Goal: Navigation & Orientation: Find specific page/section

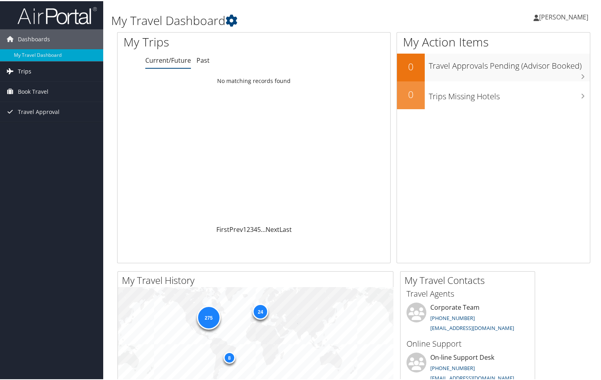
click at [32, 73] on link "Trips" at bounding box center [51, 70] width 103 height 20
click at [36, 124] on span "Book Travel" at bounding box center [33, 126] width 31 height 20
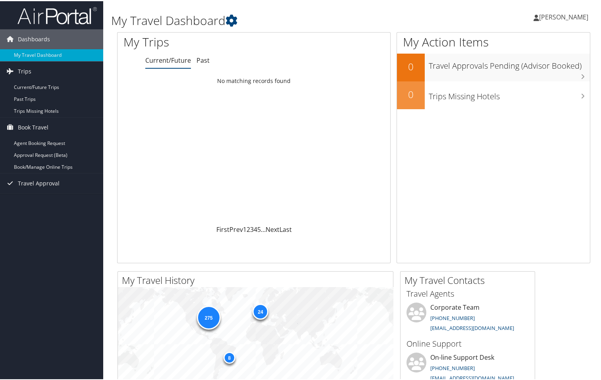
click at [571, 17] on span "[PERSON_NAME]" at bounding box center [563, 16] width 49 height 9
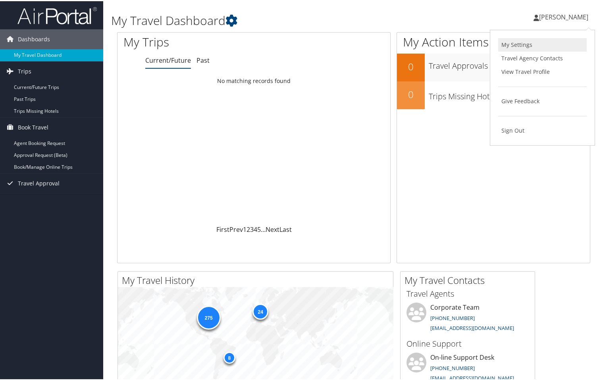
click at [522, 45] on link "My Settings" at bounding box center [542, 43] width 89 height 13
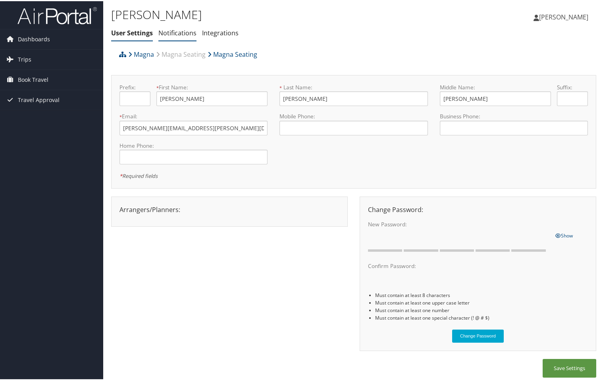
click at [181, 31] on link "Notifications" at bounding box center [177, 31] width 38 height 9
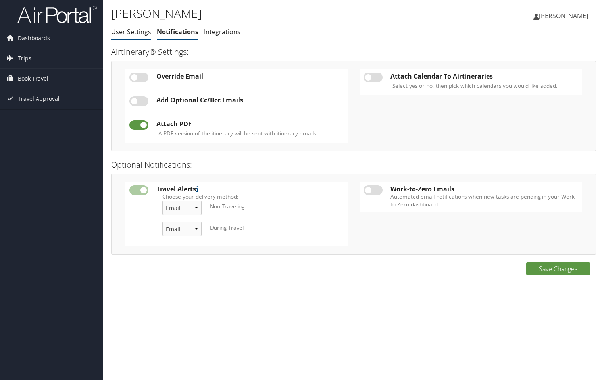
click at [129, 33] on link "User Settings" at bounding box center [131, 31] width 40 height 9
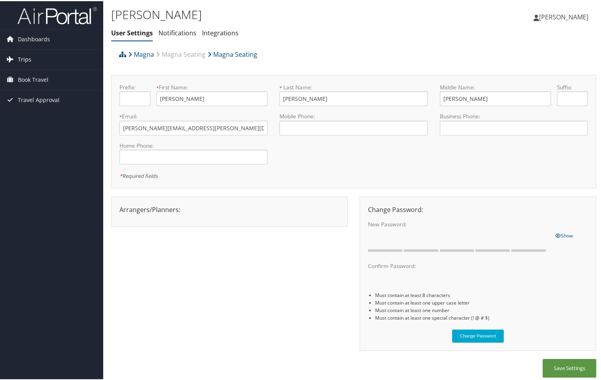
click at [32, 58] on link "Trips" at bounding box center [51, 58] width 103 height 20
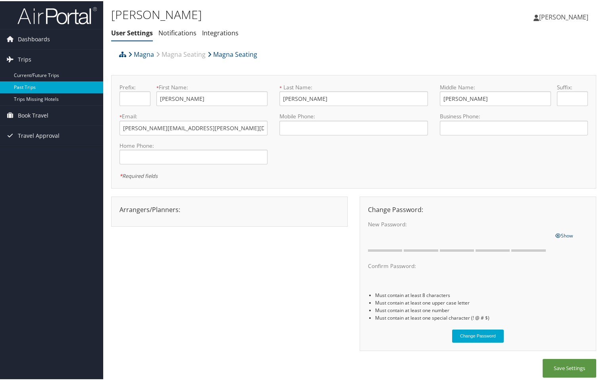
click at [31, 88] on link "Past Trips" at bounding box center [51, 86] width 103 height 12
